Goal: Find contact information: Find contact information

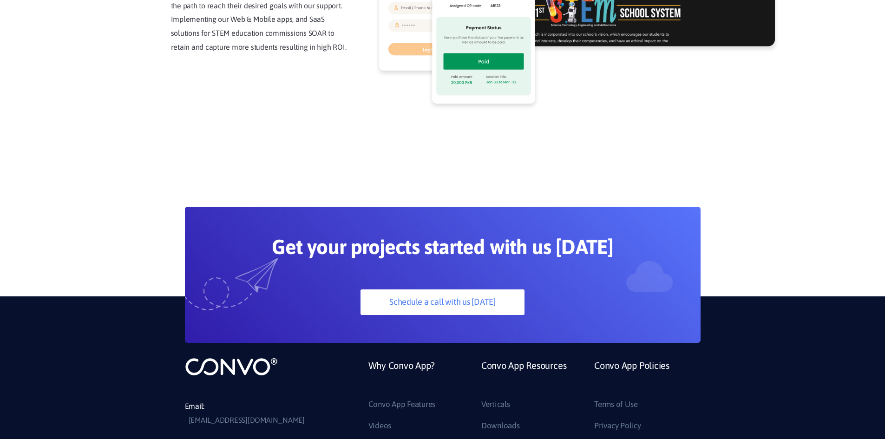
scroll to position [2506, 0]
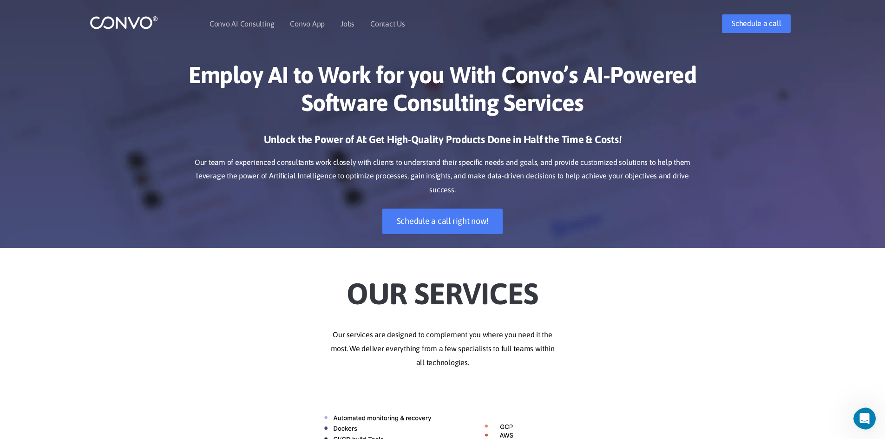
scroll to position [0, 0]
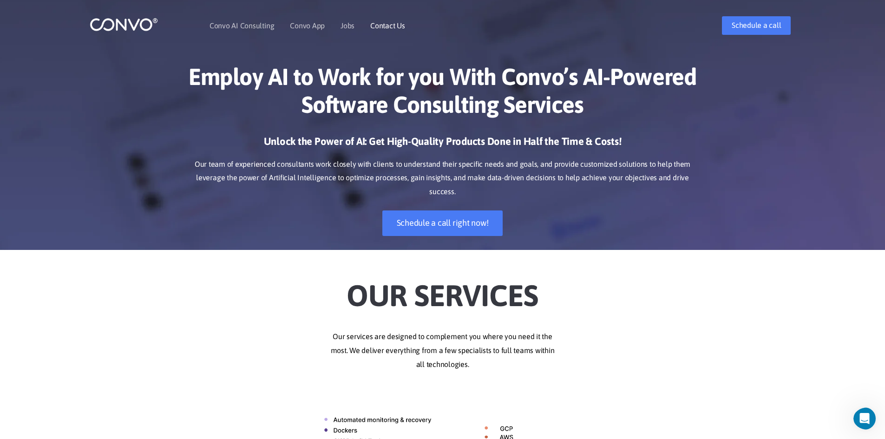
click at [385, 26] on link "Contact Us" at bounding box center [387, 25] width 35 height 7
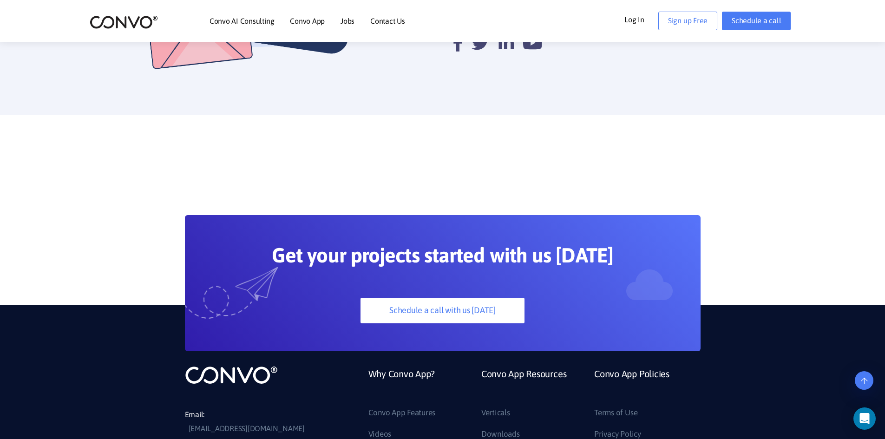
scroll to position [684, 0]
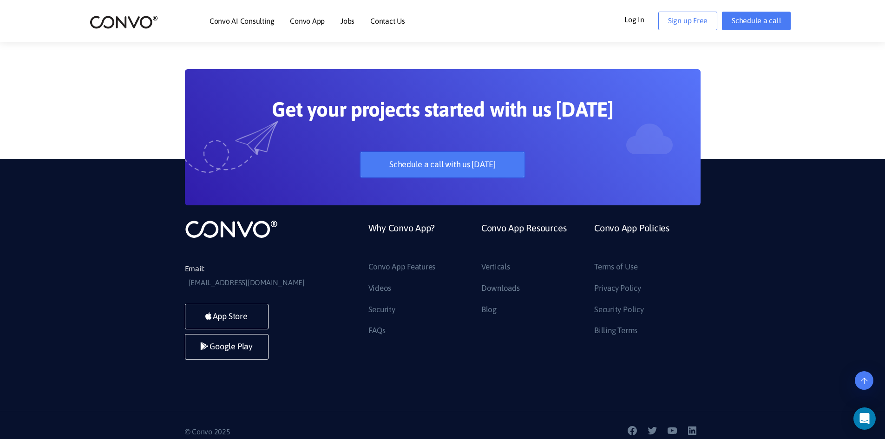
click at [462, 164] on link "Schedule a call with us [DATE]" at bounding box center [442, 165] width 164 height 26
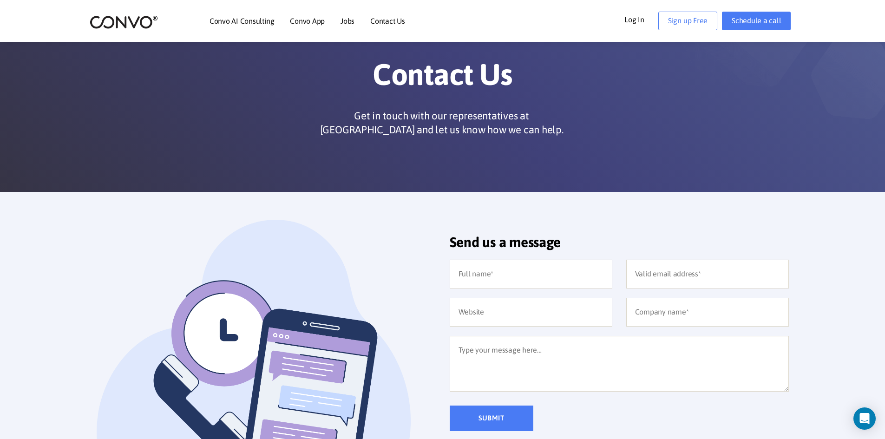
scroll to position [0, 0]
